Goal: Information Seeking & Learning: Learn about a topic

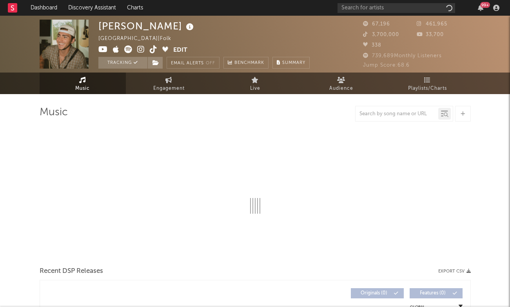
select select "6m"
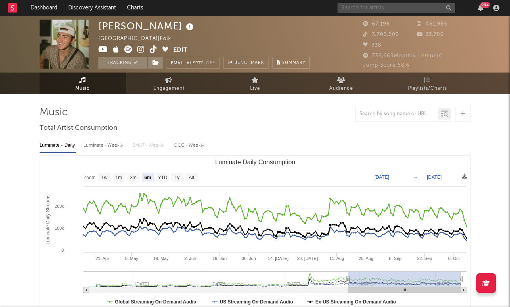
click at [392, 5] on input "text" at bounding box center [396, 8] width 118 height 10
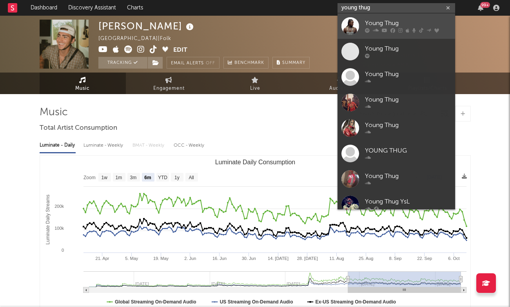
type input "young thug"
click at [399, 26] on div "Young Thug" at bounding box center [408, 23] width 86 height 9
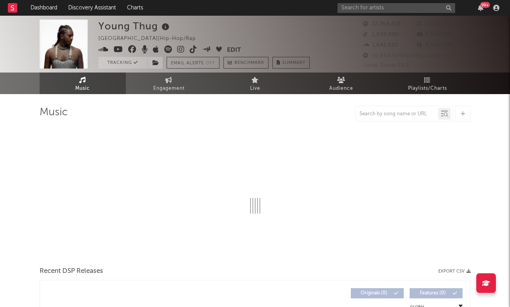
select select "6m"
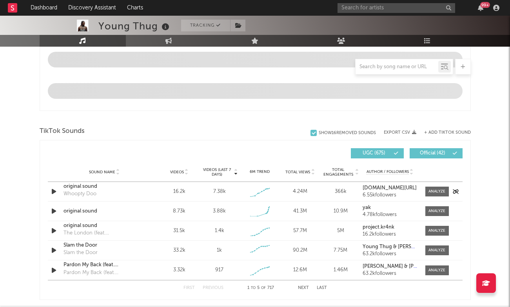
scroll to position [443, 0]
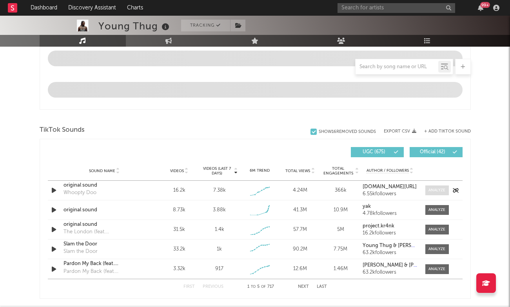
click at [440, 191] on div at bounding box center [436, 190] width 17 height 6
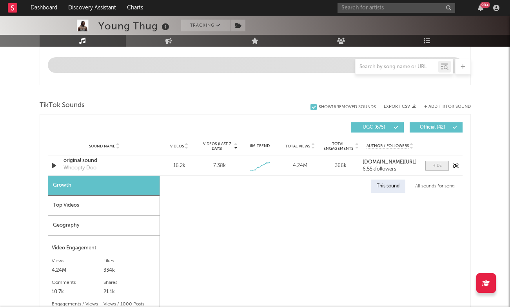
select select "1w"
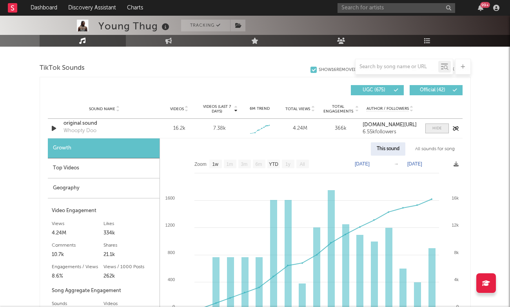
scroll to position [529, 0]
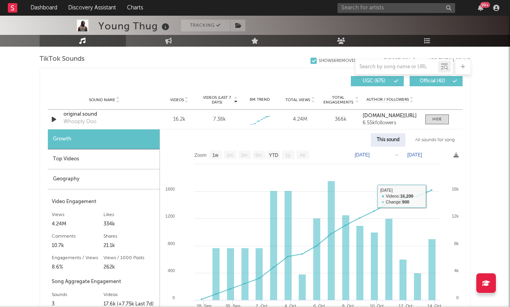
click at [75, 98] on div "Sound Name" at bounding box center [104, 100] width 82 height 6
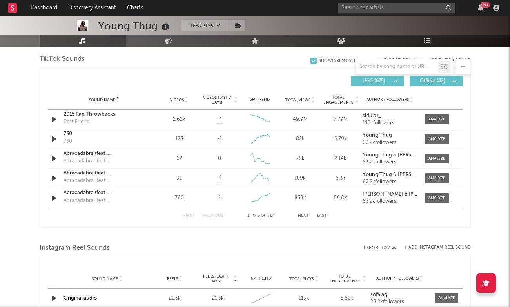
click at [222, 98] on span "Videos (last 7 days)" at bounding box center [217, 99] width 32 height 9
select select "1w"
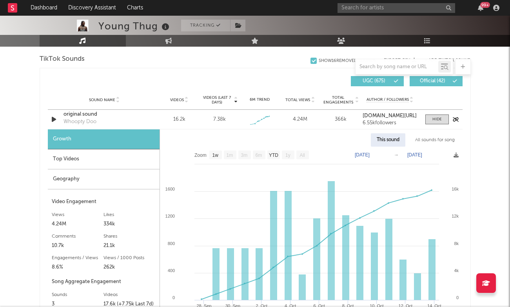
click at [83, 115] on div "original sound" at bounding box center [104, 115] width 82 height 8
click at [81, 115] on div "original sound" at bounding box center [104, 115] width 82 height 8
